Goal: Transaction & Acquisition: Purchase product/service

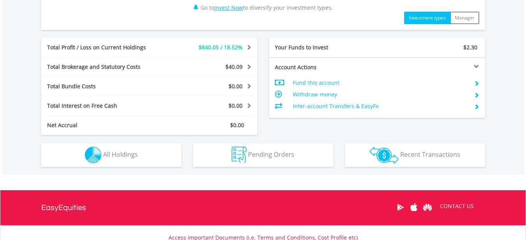
scroll to position [389, 0]
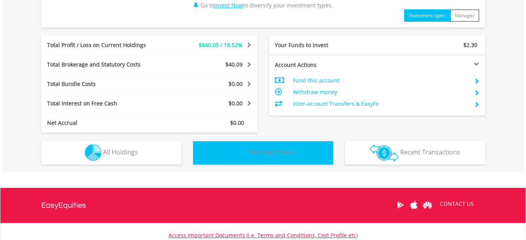
click at [272, 154] on span "Pending Orders" at bounding box center [271, 152] width 46 height 9
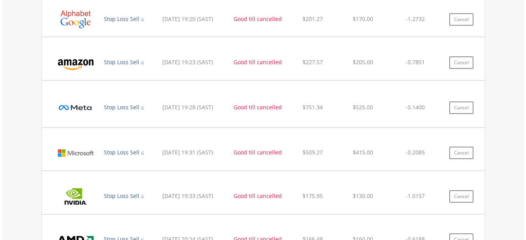
scroll to position [609, 0]
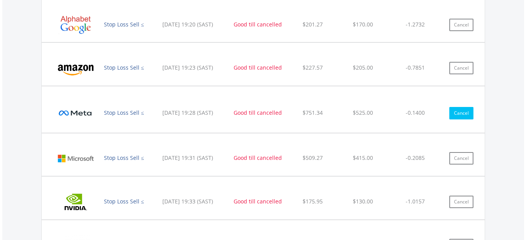
click at [466, 113] on button "Cancel" at bounding box center [461, 113] width 24 height 12
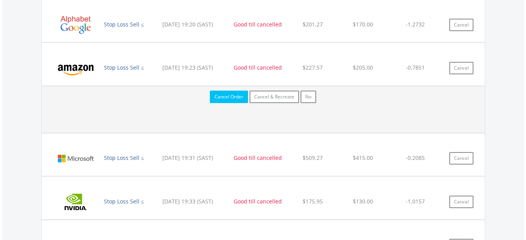
click at [229, 98] on button "Cancel Order" at bounding box center [229, 97] width 38 height 12
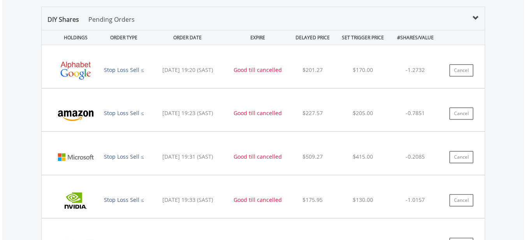
scroll to position [433, 0]
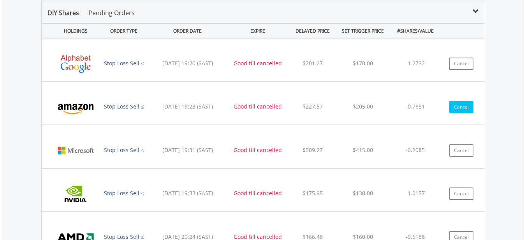
click at [456, 106] on button "Cancel" at bounding box center [461, 107] width 24 height 12
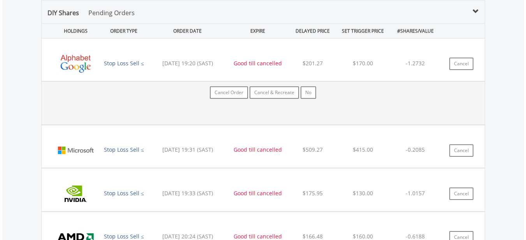
scroll to position [75, 148]
click at [238, 96] on button "Cancel Order" at bounding box center [229, 92] width 38 height 12
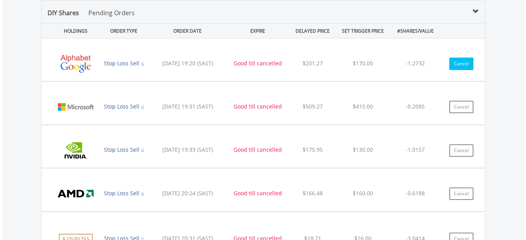
scroll to position [75, 148]
click at [456, 66] on button "Cancel" at bounding box center [461, 64] width 24 height 12
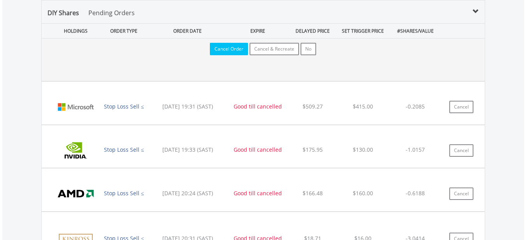
click at [232, 53] on button "Cancel Order" at bounding box center [229, 49] width 38 height 12
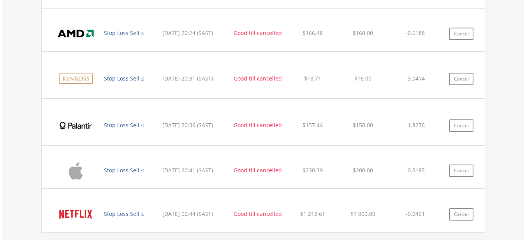
scroll to position [75, 148]
click at [466, 81] on button "Cancel" at bounding box center [461, 79] width 24 height 12
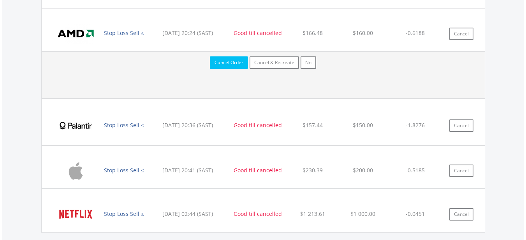
click at [232, 65] on button "Cancel Order" at bounding box center [229, 62] width 38 height 12
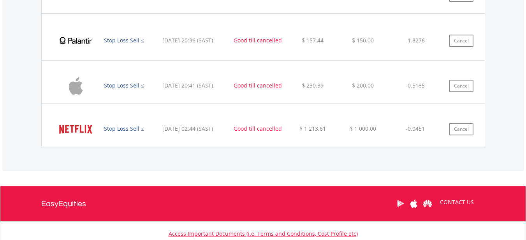
scroll to position [588, 0]
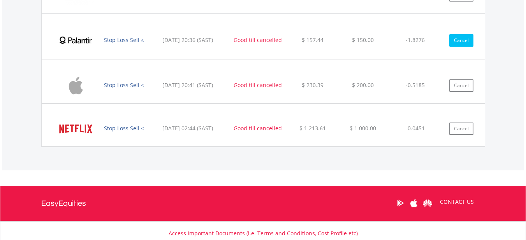
click at [457, 44] on button "Cancel" at bounding box center [461, 40] width 24 height 12
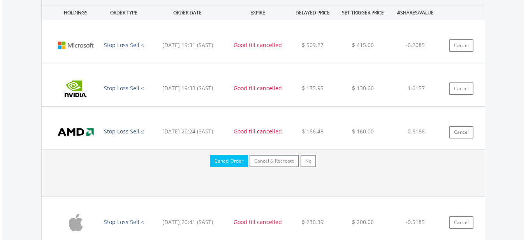
scroll to position [725, 0]
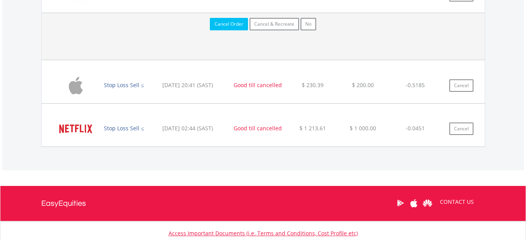
click at [226, 26] on button "Cancel Order" at bounding box center [229, 24] width 38 height 12
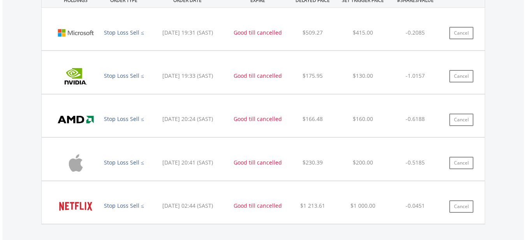
scroll to position [587, 0]
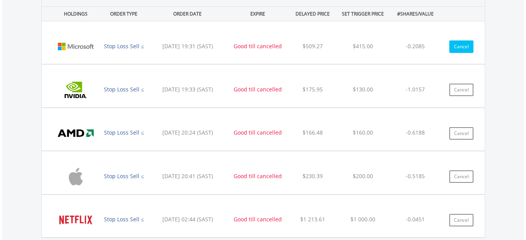
click at [452, 50] on button "Cancel" at bounding box center [461, 46] width 24 height 12
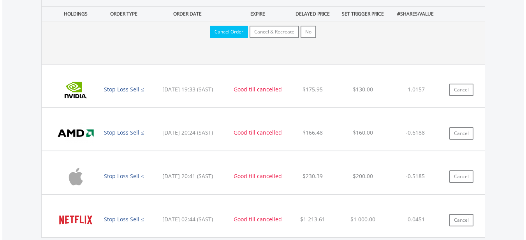
click at [232, 36] on button "Cancel Order" at bounding box center [229, 32] width 38 height 12
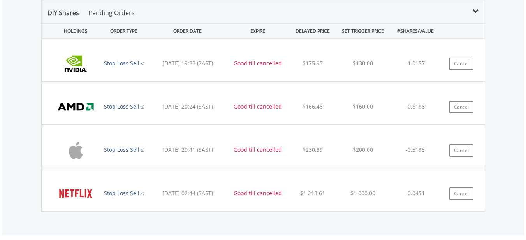
scroll to position [75, 148]
click at [467, 66] on button "Cancel" at bounding box center [461, 64] width 24 height 12
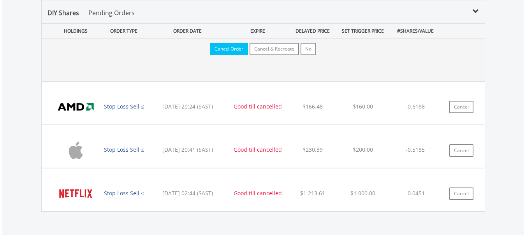
click at [228, 51] on button "Cancel Order" at bounding box center [229, 49] width 38 height 12
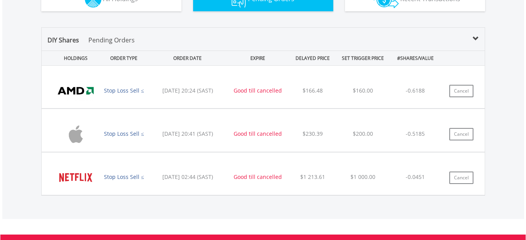
scroll to position [570, 0]
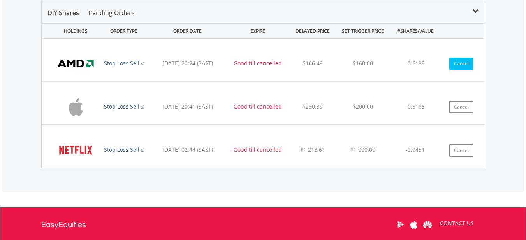
click at [466, 63] on button "Cancel" at bounding box center [461, 64] width 24 height 12
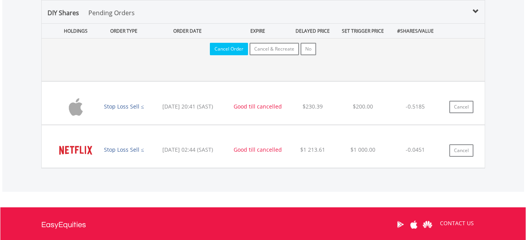
drag, startPoint x: 221, startPoint y: 47, endPoint x: 230, endPoint y: 56, distance: 12.7
click at [221, 47] on button "Cancel Order" at bounding box center [229, 49] width 38 height 12
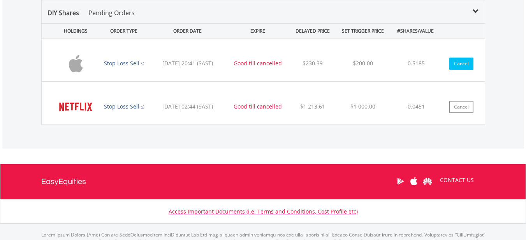
scroll to position [75, 148]
click at [469, 65] on button "Cancel" at bounding box center [461, 64] width 24 height 12
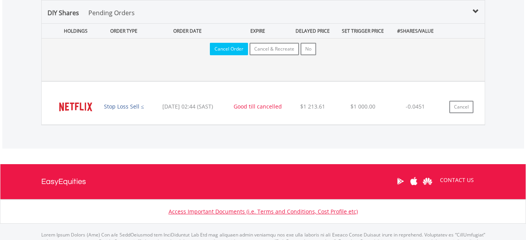
click at [244, 48] on button "Cancel Order" at bounding box center [229, 49] width 38 height 12
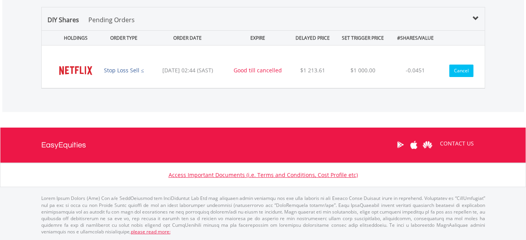
scroll to position [75, 148]
click at [468, 74] on button "Cancel" at bounding box center [461, 71] width 24 height 12
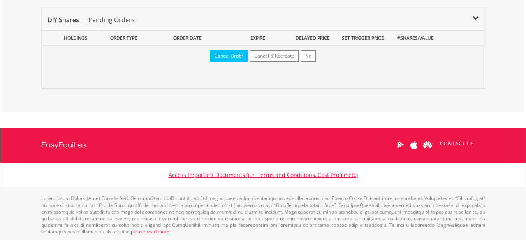
click at [219, 59] on button "Cancel Order" at bounding box center [229, 56] width 38 height 12
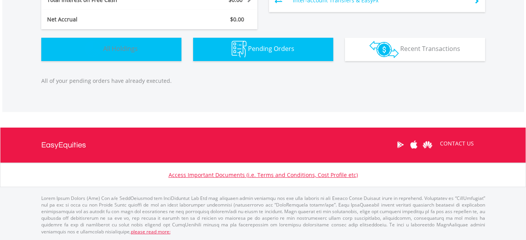
scroll to position [75, 148]
click at [99, 53] on img "button" at bounding box center [93, 49] width 17 height 17
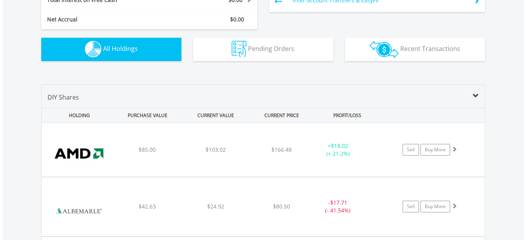
scroll to position [577, 0]
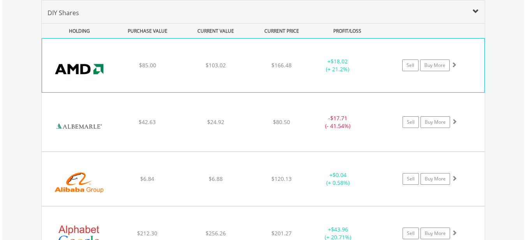
click at [160, 79] on div "﻿ Advanced Micro Devices Inc $85.00 $103.02 $166.48 + $18.02 (+ 21.2%) Sell Buy…" at bounding box center [263, 66] width 442 height 54
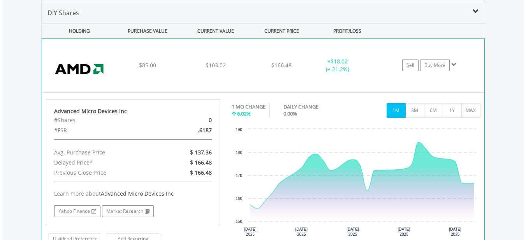
click at [160, 79] on div "﻿ Advanced Micro Devices Inc $85.00 $103.02 $166.48 + $18.02 (+ 21.2%) Sell Buy…" at bounding box center [263, 66] width 442 height 54
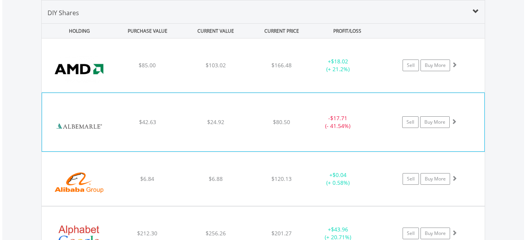
click at [166, 92] on div "﻿ Albemarle Corporation $42.63 $24.92 $80.50 - $17.71 (- 41.54%) Sell Buy More" at bounding box center [263, 66] width 443 height 54
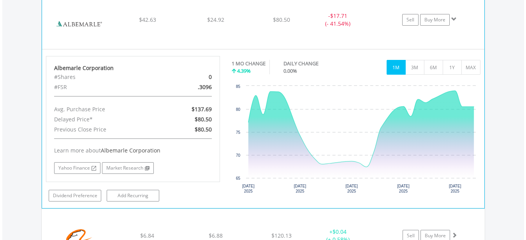
scroll to position [694, 0]
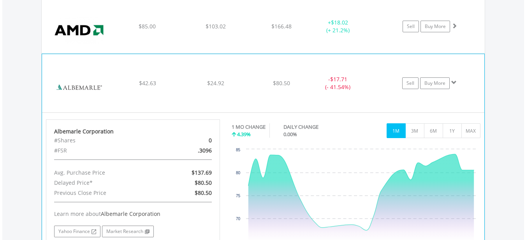
click at [173, 53] on div "﻿ Albemarle Corporation $42.63 $24.92 $80.50 - $17.71 (- 41.54%) Sell Buy More" at bounding box center [263, 27] width 443 height 54
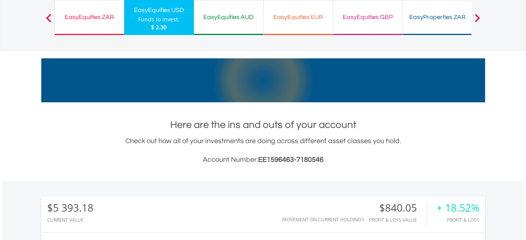
scroll to position [0, 0]
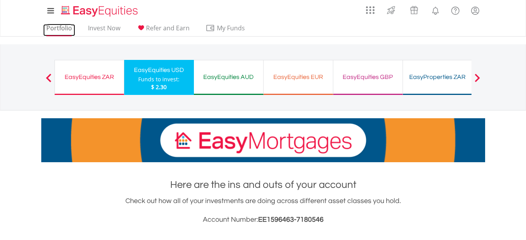
click at [60, 28] on link "Portfolio" at bounding box center [59, 30] width 32 height 12
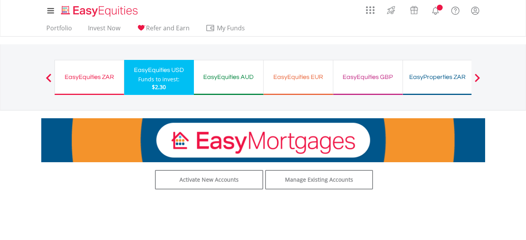
scroll to position [117, 0]
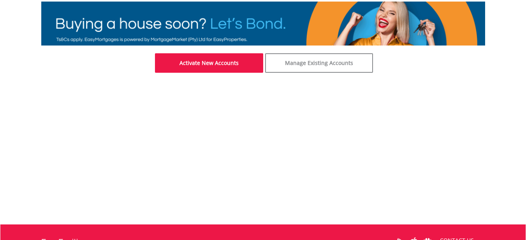
click at [216, 63] on link "Activate New Accounts" at bounding box center [209, 62] width 108 height 19
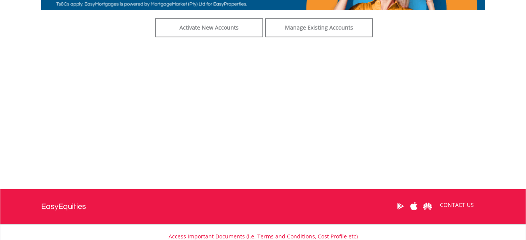
scroll to position [156, 0]
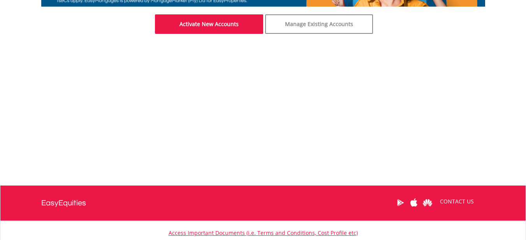
click at [197, 23] on link "Activate New Accounts" at bounding box center [209, 23] width 108 height 19
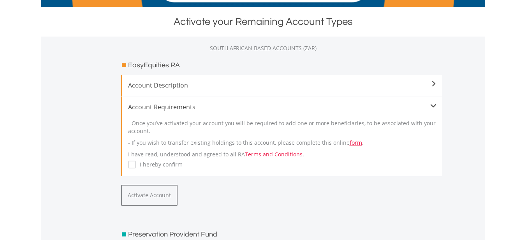
scroll to position [156, 0]
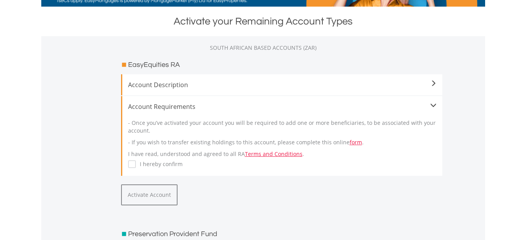
click at [431, 102] on span at bounding box center [433, 105] width 6 height 6
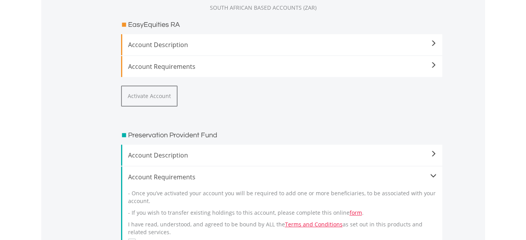
scroll to position [233, 0]
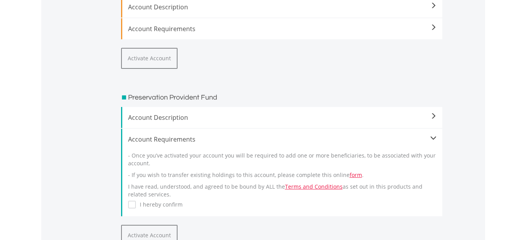
click at [431, 140] on span at bounding box center [433, 138] width 6 height 6
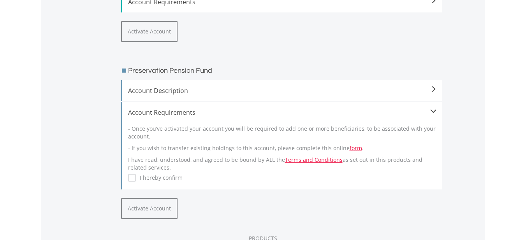
scroll to position [389, 0]
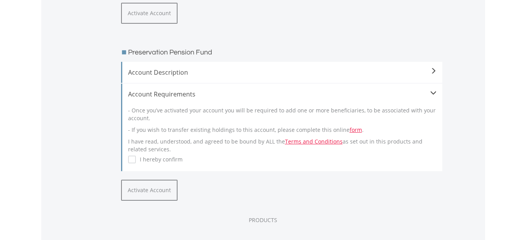
click at [433, 93] on span at bounding box center [433, 93] width 6 height 6
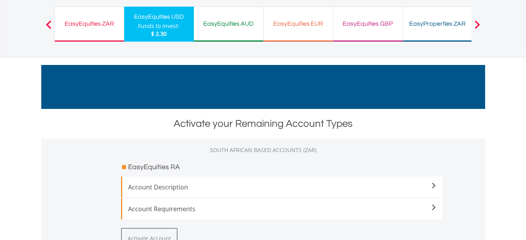
scroll to position [0, 0]
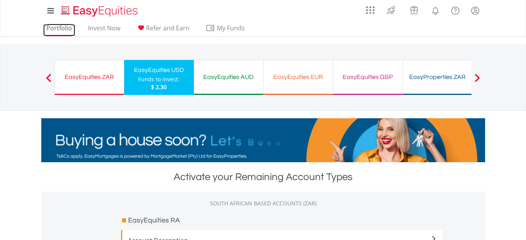
click at [68, 28] on link "Portfolio" at bounding box center [59, 30] width 32 height 12
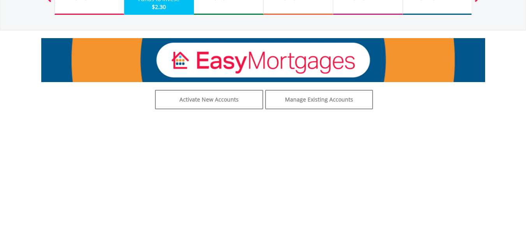
scroll to position [78, 0]
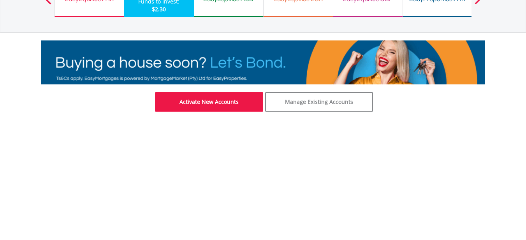
click at [244, 102] on link "Activate New Accounts" at bounding box center [209, 101] width 108 height 19
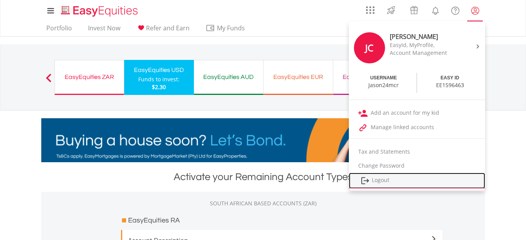
click at [393, 179] on link "Logout" at bounding box center [417, 181] width 136 height 16
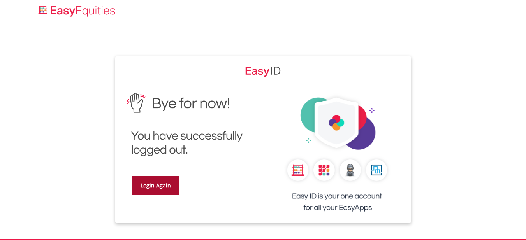
click at [166, 181] on link "Login Again" at bounding box center [155, 185] width 47 height 19
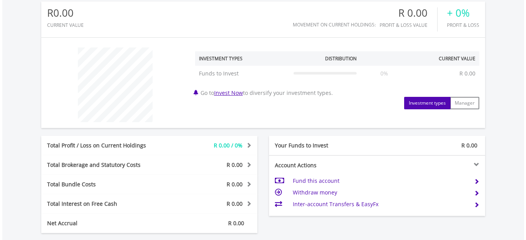
scroll to position [311, 0]
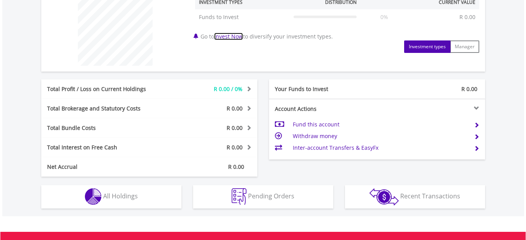
click at [231, 38] on link "Invest Now" at bounding box center [228, 36] width 29 height 7
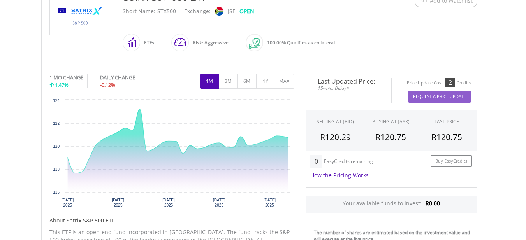
scroll to position [195, 0]
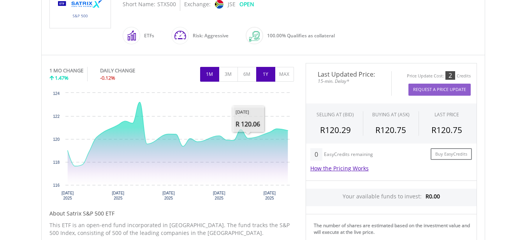
click at [257, 77] on button "1Y" at bounding box center [265, 74] width 19 height 15
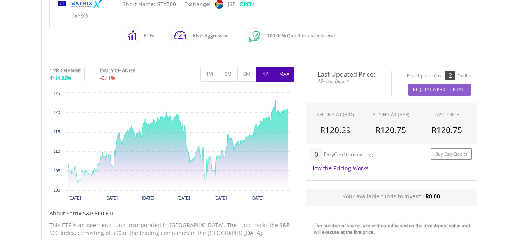
click at [279, 77] on button "MAX" at bounding box center [284, 74] width 19 height 15
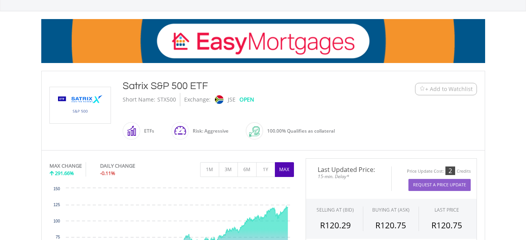
scroll to position [117, 0]
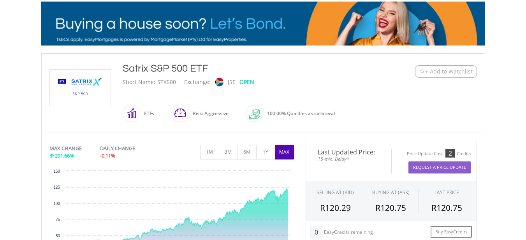
click at [451, 72] on span "+ Add to Watchlist" at bounding box center [448, 72] width 47 height 8
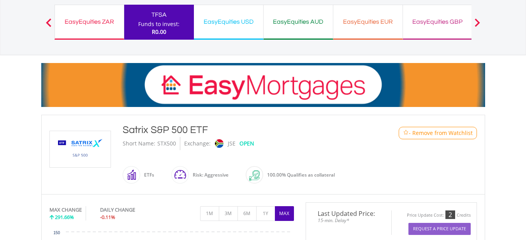
scroll to position [0, 0]
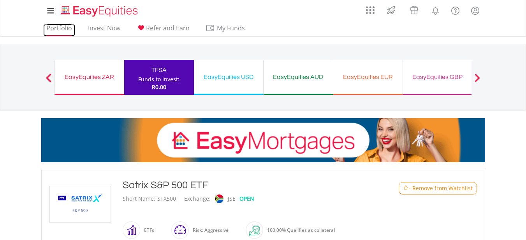
click at [59, 29] on link "Portfolio" at bounding box center [59, 30] width 32 height 12
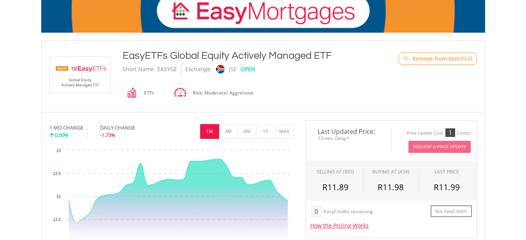
scroll to position [156, 0]
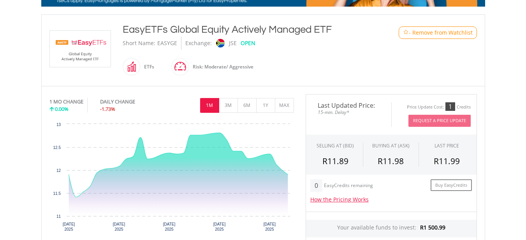
click at [421, 32] on span "- Remove from Watchlist" at bounding box center [441, 33] width 64 height 8
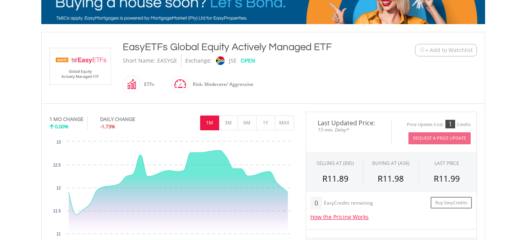
scroll to position [0, 0]
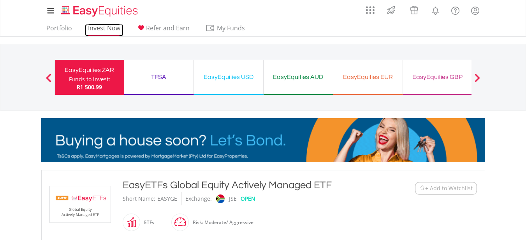
click at [98, 29] on link "Invest Now" at bounding box center [104, 30] width 39 height 12
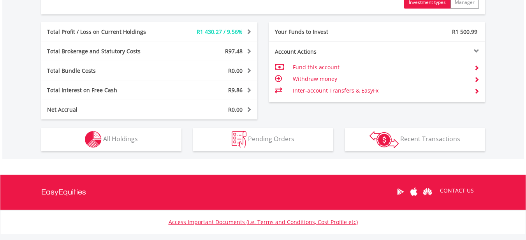
scroll to position [389, 0]
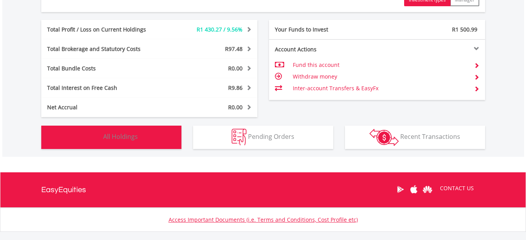
click at [135, 132] on button "Holdings All Holdings" at bounding box center [111, 137] width 140 height 23
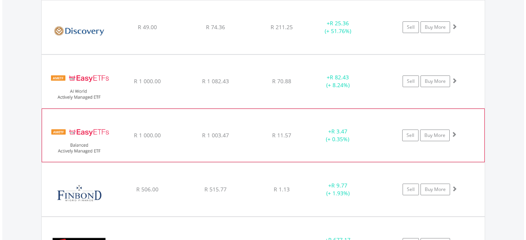
scroll to position [1145, 0]
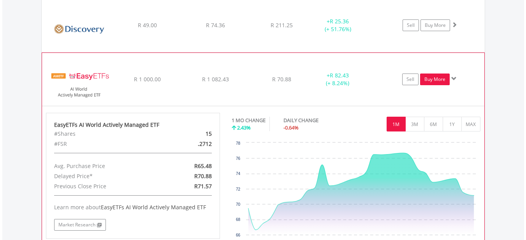
click at [426, 80] on link "Buy More" at bounding box center [435, 80] width 30 height 12
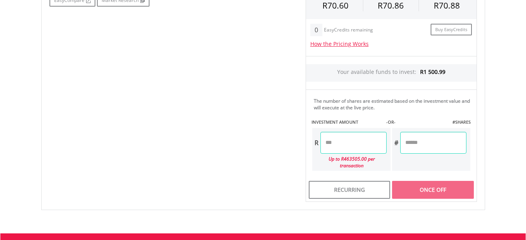
scroll to position [411, 0]
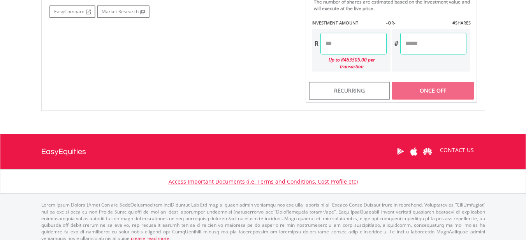
click at [351, 43] on input "number" at bounding box center [353, 44] width 66 height 22
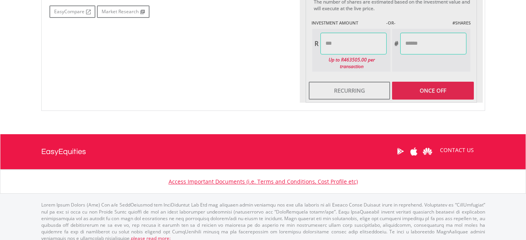
type input "******"
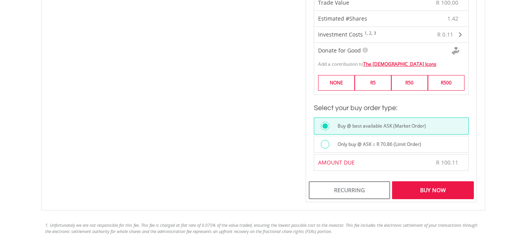
scroll to position [527, 0]
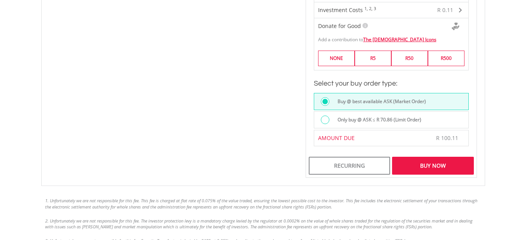
click at [412, 157] on div "Buy Now" at bounding box center [432, 166] width 81 height 18
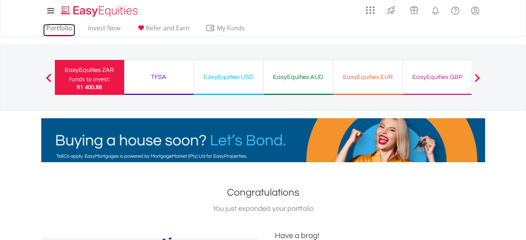
click at [68, 29] on link "Portfolio" at bounding box center [59, 30] width 32 height 12
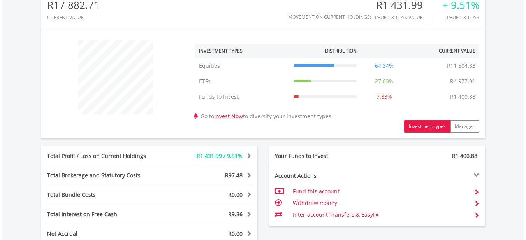
scroll to position [428, 0]
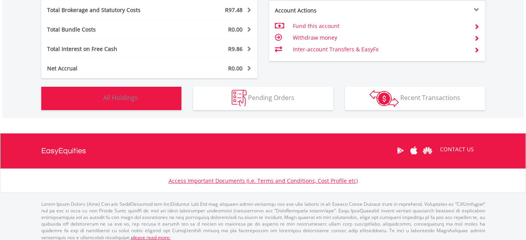
click at [146, 97] on button "Holdings All Holdings" at bounding box center [111, 98] width 140 height 23
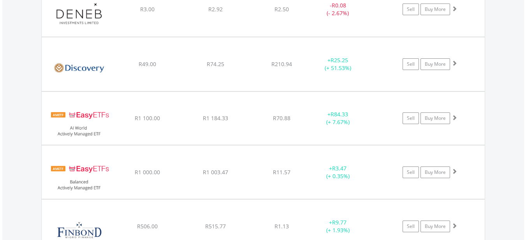
scroll to position [1107, 0]
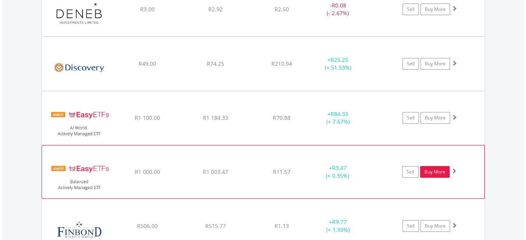
click at [426, 174] on link "Buy More" at bounding box center [435, 172] width 30 height 12
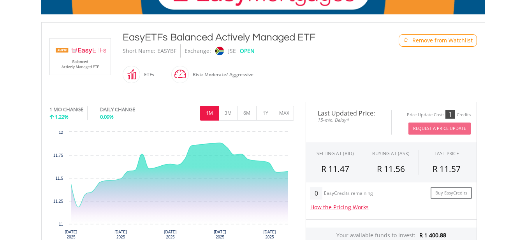
scroll to position [117, 0]
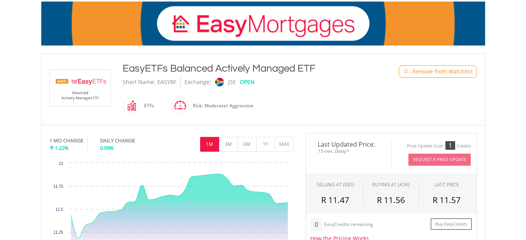
click at [432, 72] on span "- Remove from Watchlist" at bounding box center [441, 72] width 64 height 8
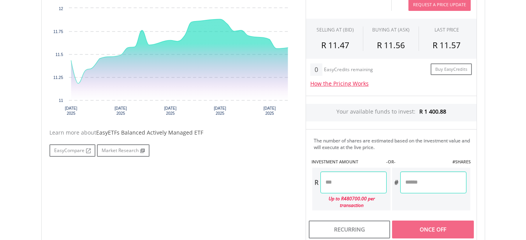
scroll to position [272, 0]
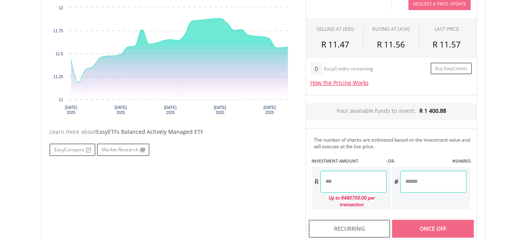
click at [342, 181] on input "number" at bounding box center [353, 182] width 66 height 22
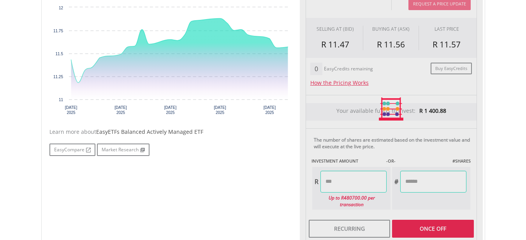
click at [246, 186] on div "No chart available. 1 MO CHANGE 1.22% DAILY CHANGE 0.09% 1M 3M 6M 1Y MAX Chart …" at bounding box center [263, 109] width 439 height 264
type input "******"
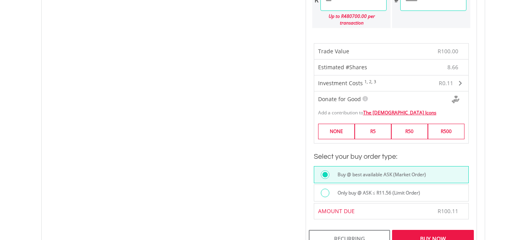
scroll to position [506, 0]
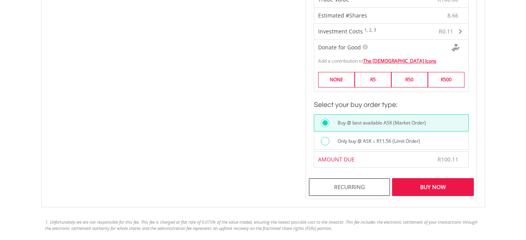
click at [412, 182] on div "Buy Now" at bounding box center [432, 187] width 81 height 18
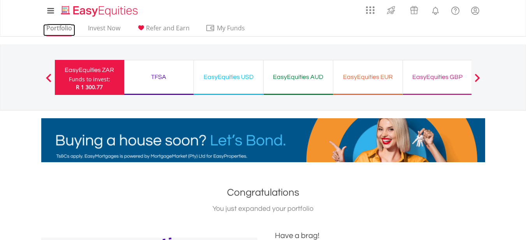
click at [64, 28] on link "Portfolio" at bounding box center [59, 30] width 32 height 12
